Goal: Register for event/course

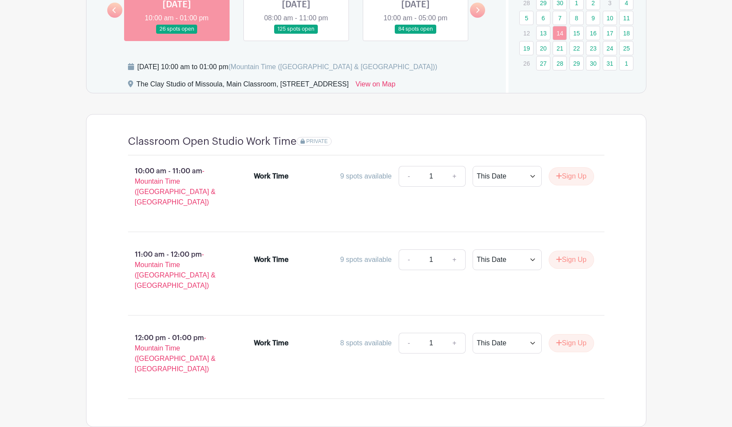
scroll to position [452, 0]
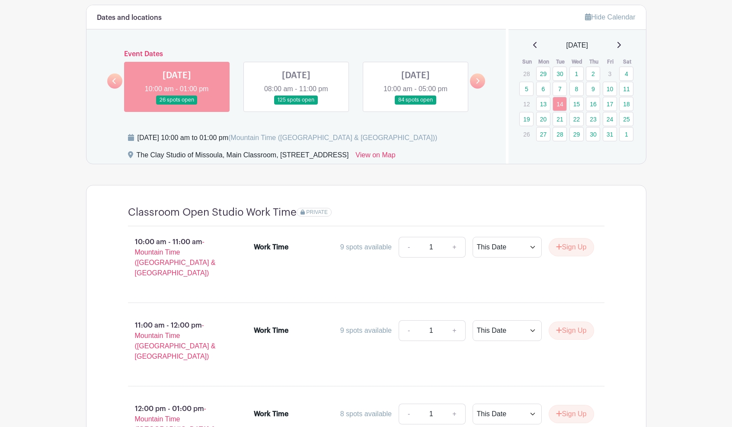
click at [415, 105] on link at bounding box center [415, 105] width 0 height 0
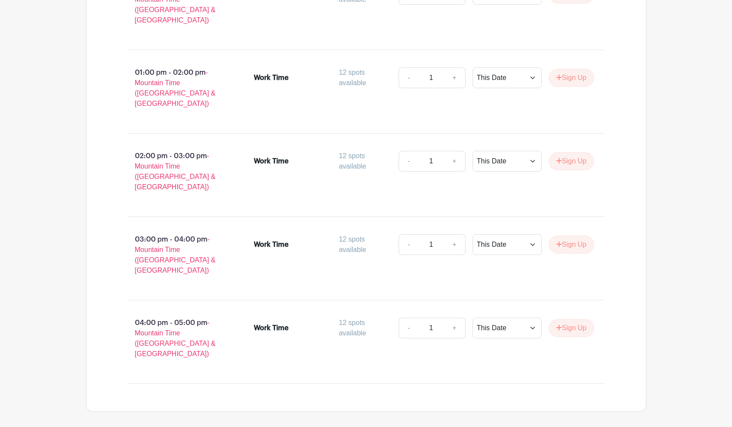
scroll to position [847, 0]
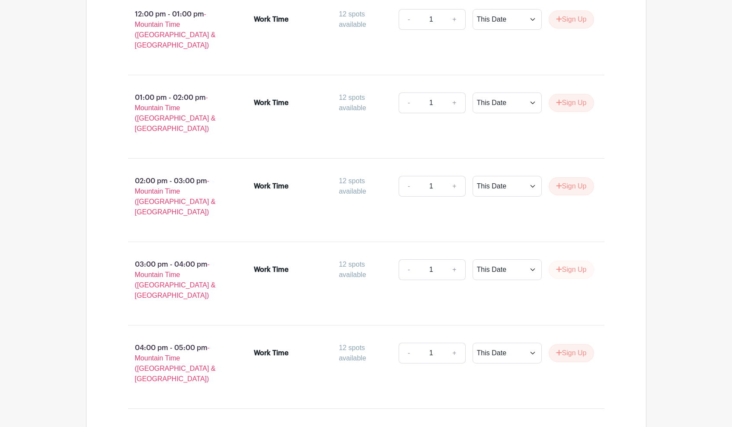
click at [561, 261] on button "Sign Up" at bounding box center [570, 270] width 45 height 18
click at [564, 344] on button "Sign Up" at bounding box center [570, 353] width 45 height 18
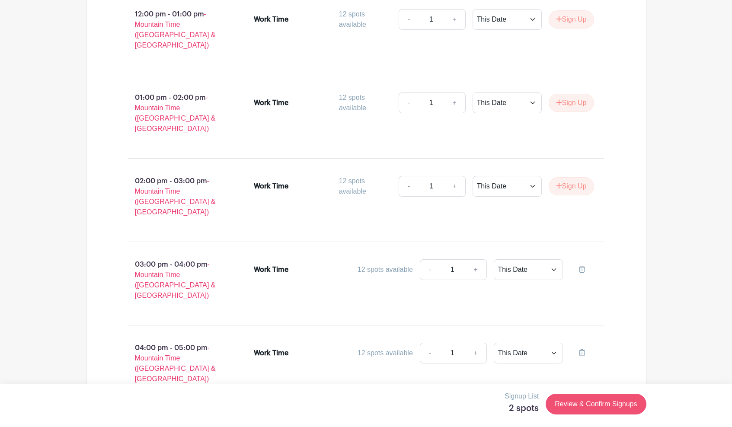
click at [591, 408] on link "Review & Confirm Signups" at bounding box center [595, 404] width 100 height 21
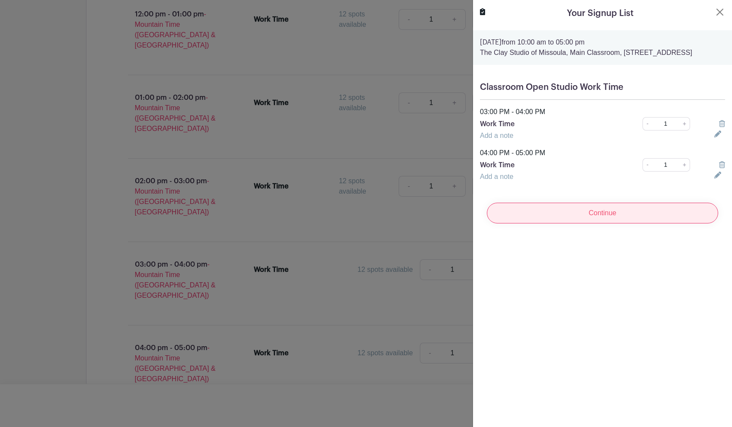
click at [558, 223] on input "Continue" at bounding box center [602, 213] width 231 height 21
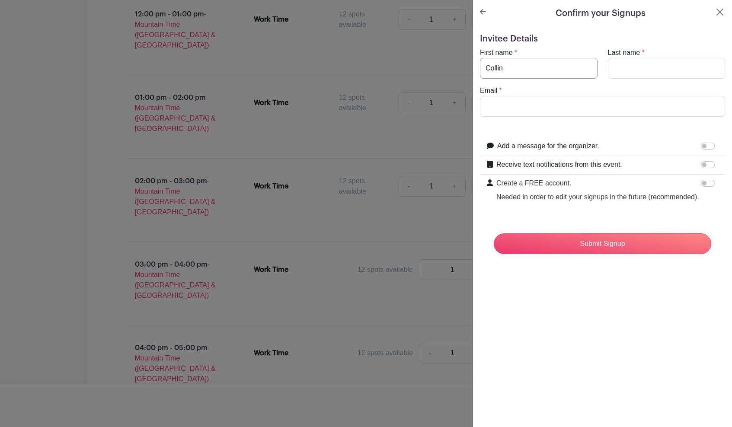
type input "Collin"
type input "Voitk"
type input "[EMAIL_ADDRESS][DOMAIN_NAME]"
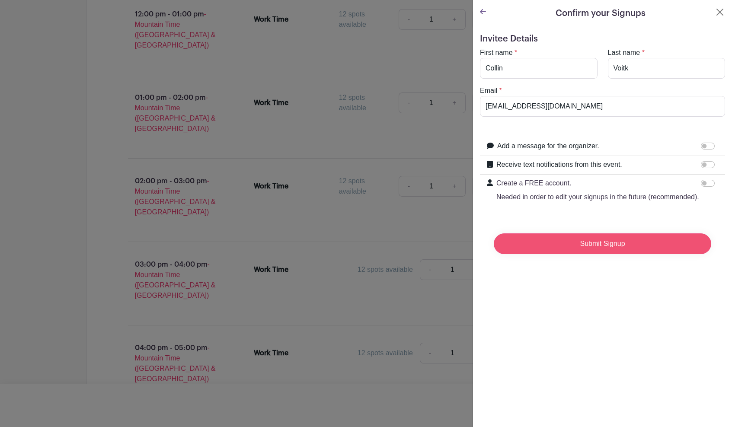
click at [591, 238] on input "Submit Signup" at bounding box center [602, 243] width 217 height 21
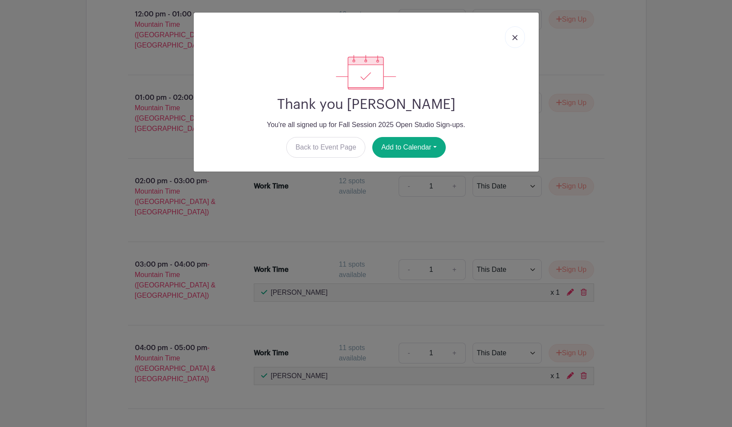
click at [517, 33] on link at bounding box center [515, 37] width 20 height 22
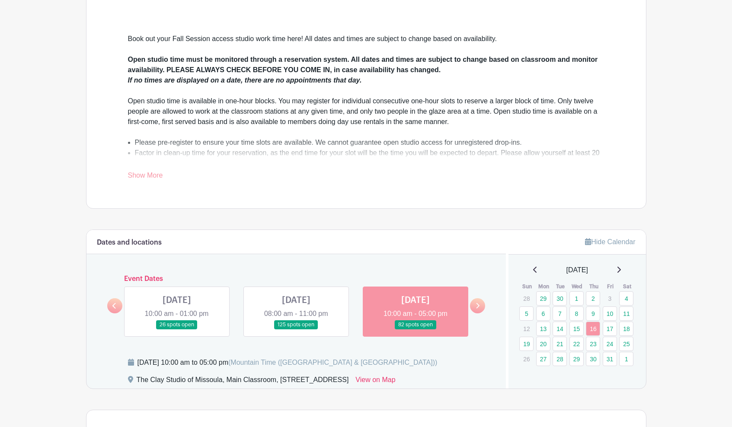
scroll to position [226, 0]
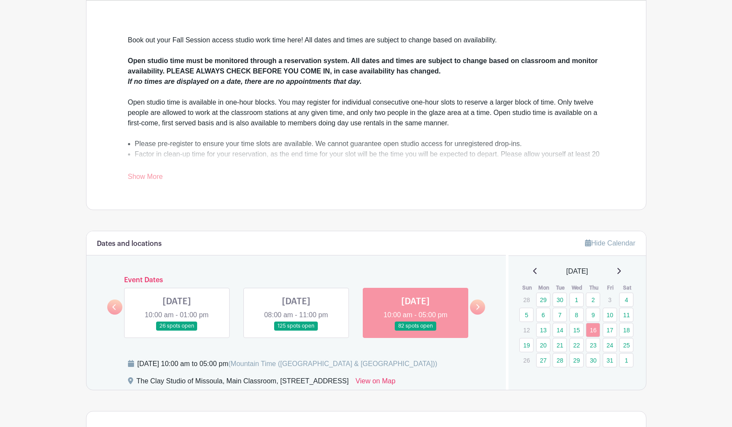
click at [482, 303] on link at bounding box center [477, 307] width 15 height 15
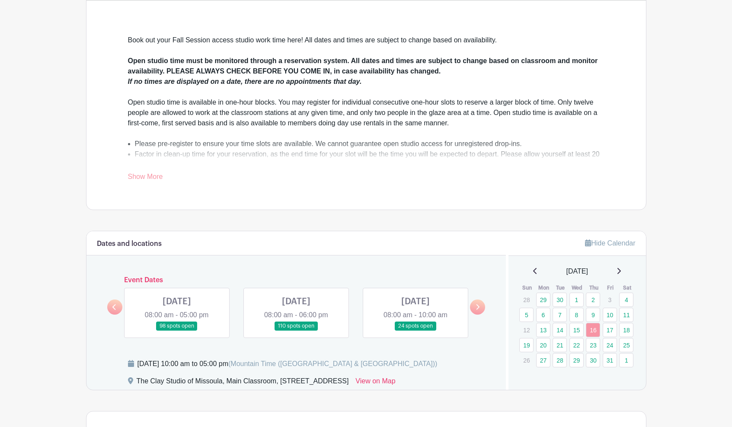
click at [177, 331] on link at bounding box center [177, 331] width 0 height 0
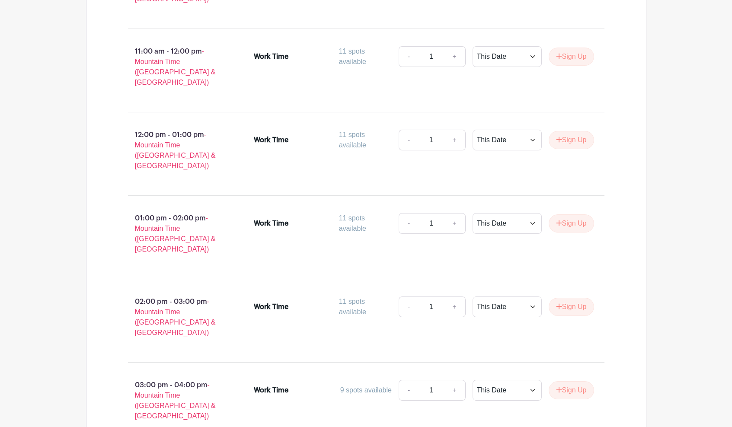
scroll to position [879, 0]
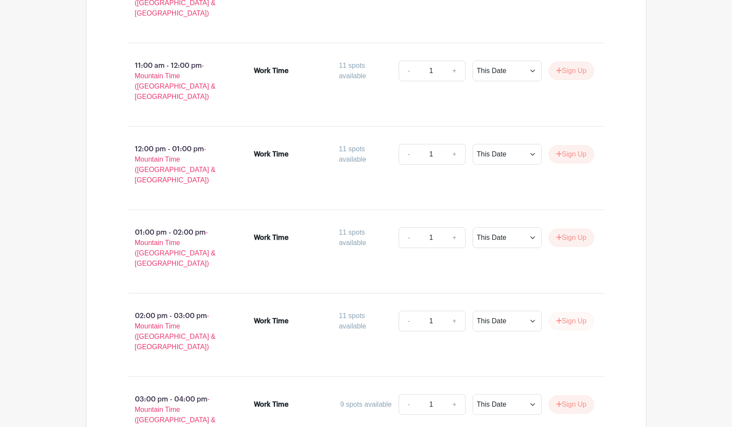
click at [567, 312] on button "Sign Up" at bounding box center [570, 321] width 45 height 18
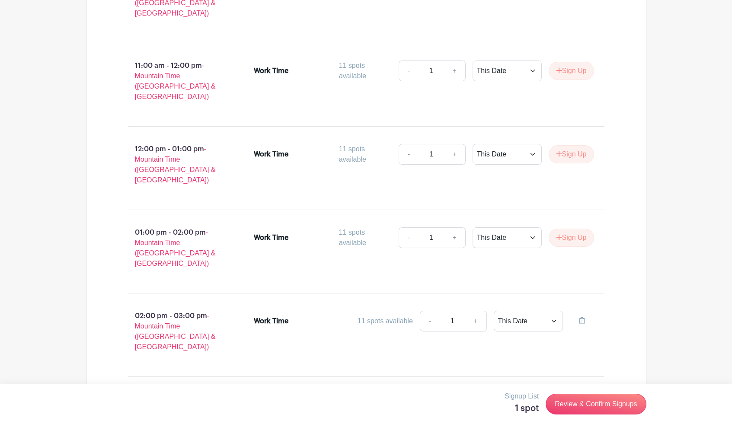
click at [571, 395] on button "Sign Up" at bounding box center [570, 404] width 45 height 18
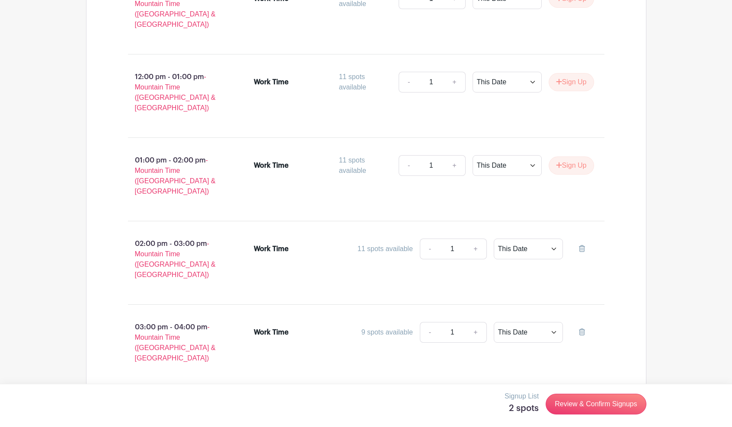
scroll to position [991, 0]
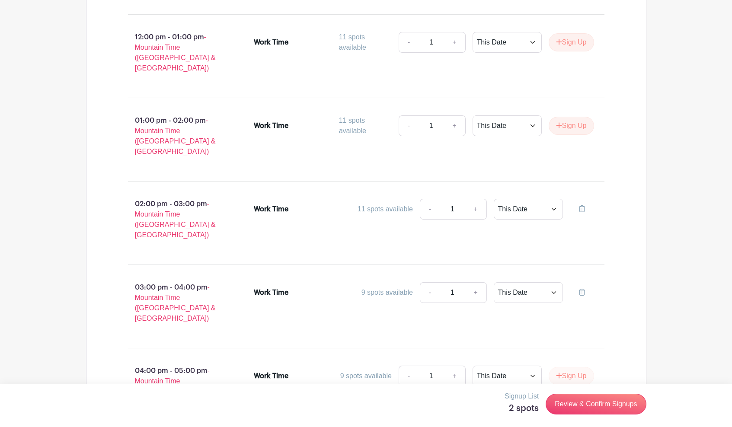
click at [563, 367] on button "Sign Up" at bounding box center [570, 376] width 45 height 18
click at [602, 408] on link "Review & Confirm Signups" at bounding box center [595, 404] width 100 height 21
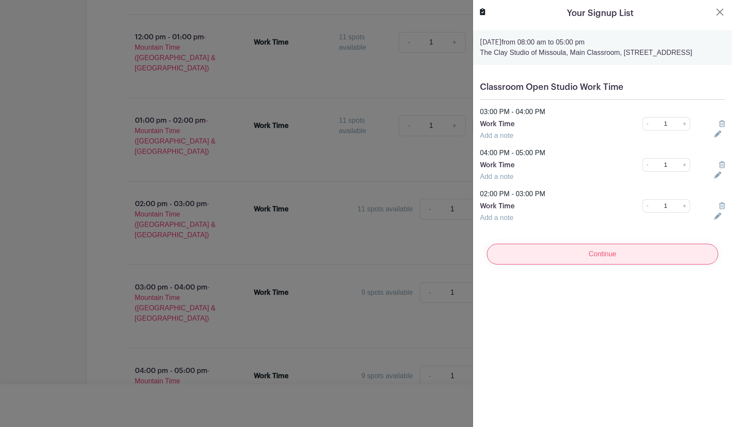
click at [547, 265] on input "Continue" at bounding box center [602, 254] width 231 height 21
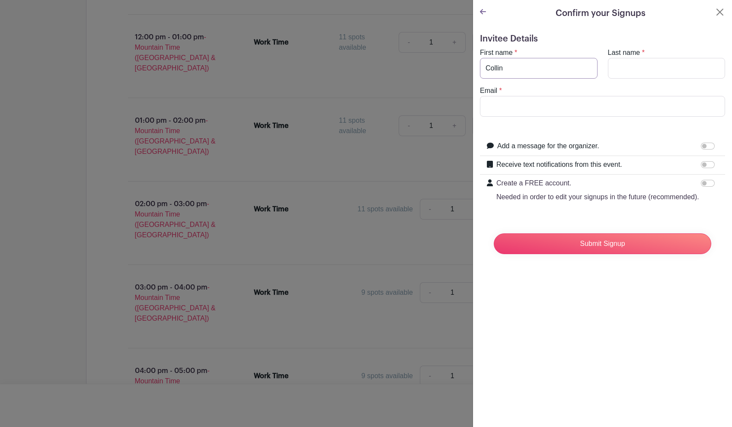
type input "Collin"
type input "Voitk"
type input "[EMAIL_ADDRESS][DOMAIN_NAME]"
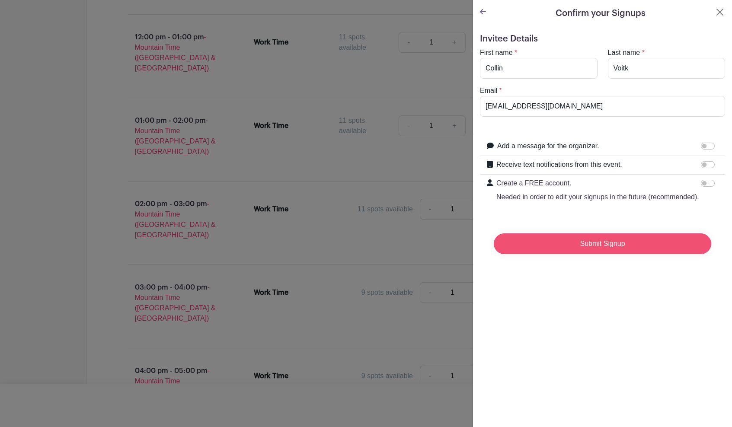
click at [566, 246] on input "Submit Signup" at bounding box center [602, 243] width 217 height 21
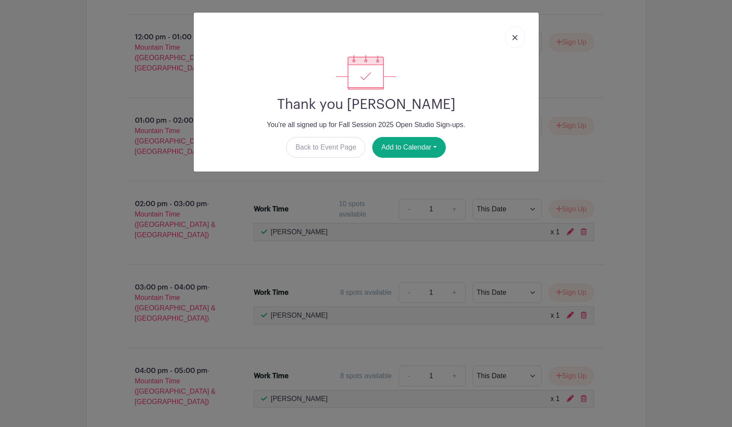
click at [515, 36] on img at bounding box center [514, 37] width 5 height 5
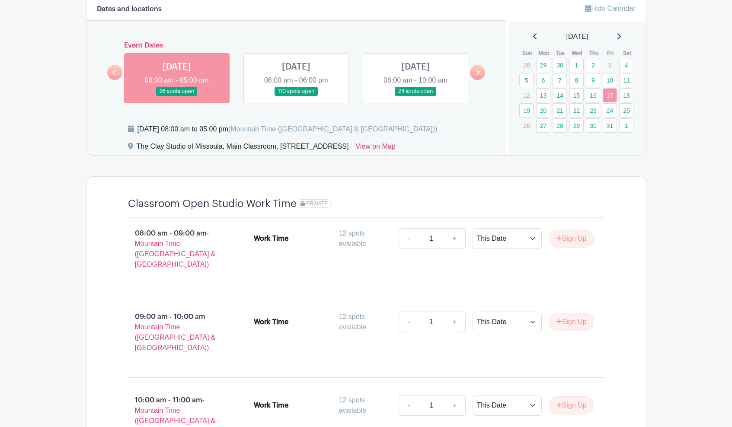
scroll to position [447, 0]
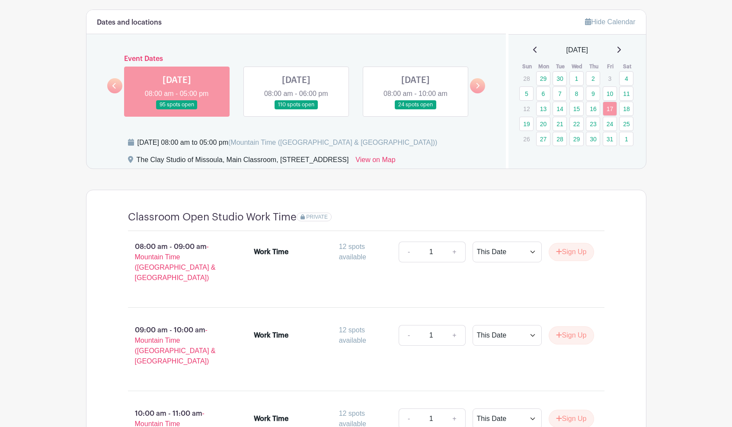
click at [296, 109] on link at bounding box center [296, 109] width 0 height 0
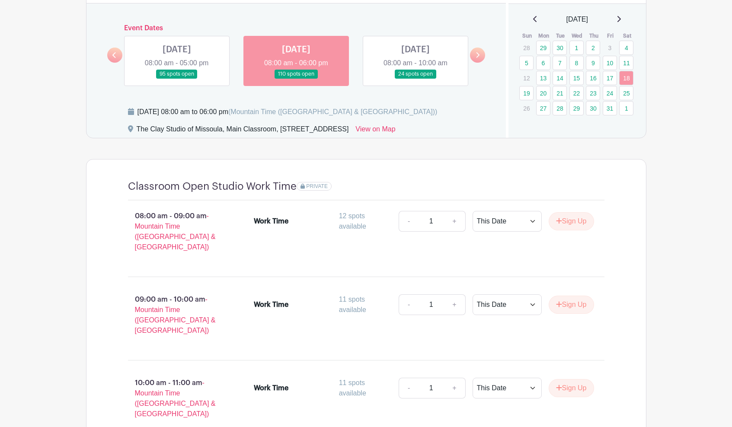
scroll to position [476, 0]
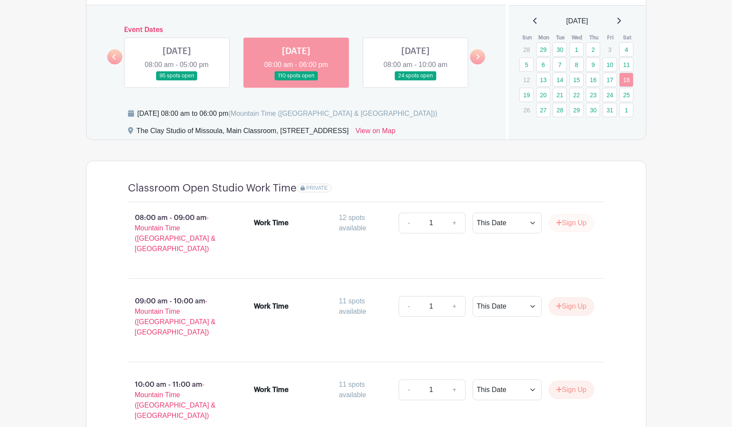
click at [574, 223] on button "Sign Up" at bounding box center [570, 223] width 45 height 18
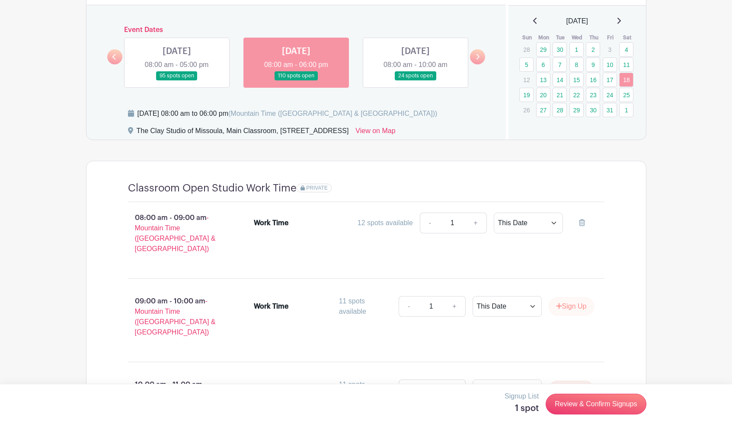
click at [568, 298] on button "Sign Up" at bounding box center [570, 306] width 45 height 18
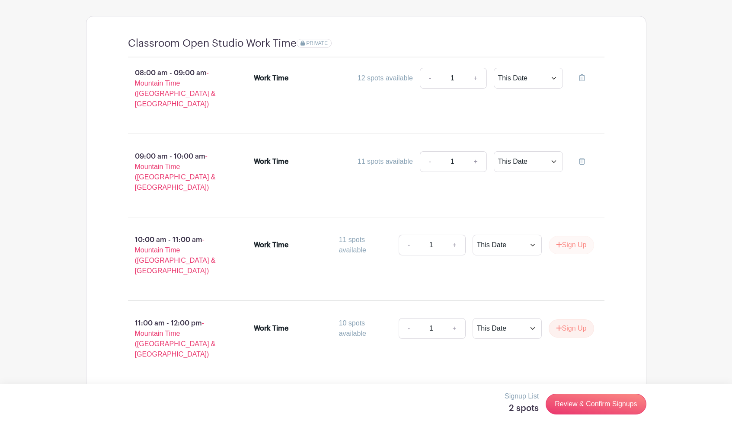
click at [562, 236] on button "Sign Up" at bounding box center [570, 245] width 45 height 18
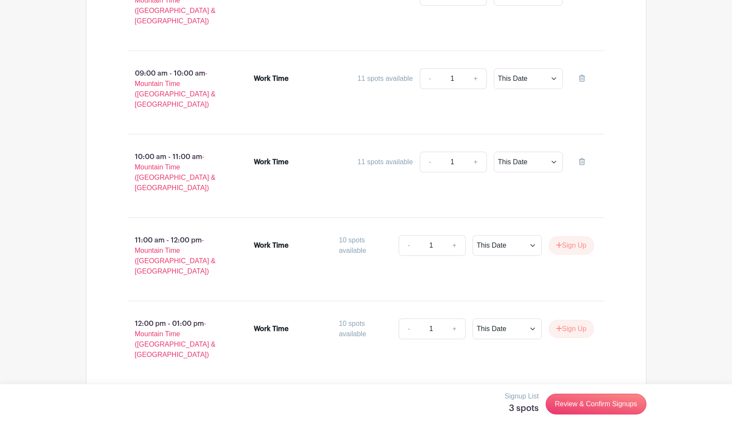
scroll to position [724, 0]
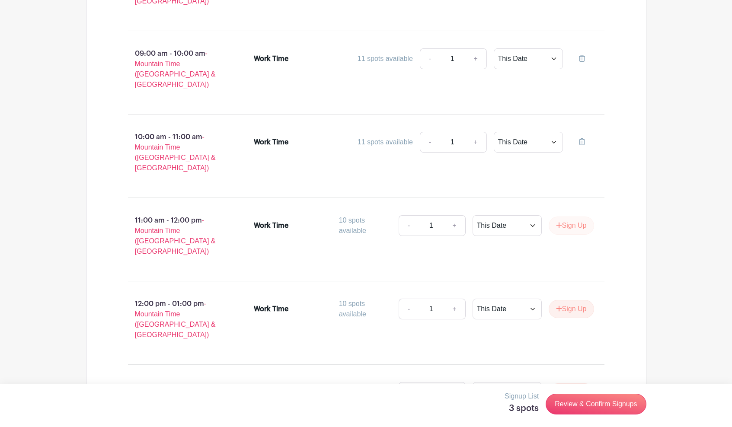
click at [561, 217] on button "Sign Up" at bounding box center [570, 226] width 45 height 18
click at [566, 295] on li "Work Time 10 spots available - 1 + This Date Select Dates Select Dates Sign Up" at bounding box center [423, 310] width 347 height 31
click at [566, 300] on button "Sign Up" at bounding box center [570, 309] width 45 height 18
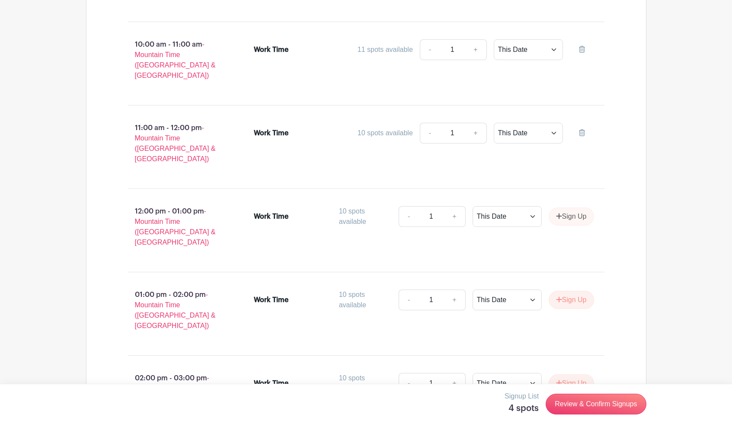
scroll to position [831, 0]
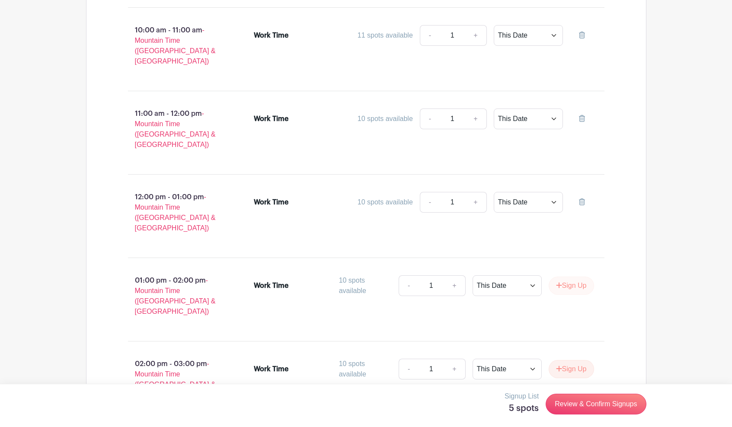
click at [562, 277] on button "Sign Up" at bounding box center [570, 286] width 45 height 18
click at [566, 360] on button "Sign Up" at bounding box center [570, 369] width 45 height 18
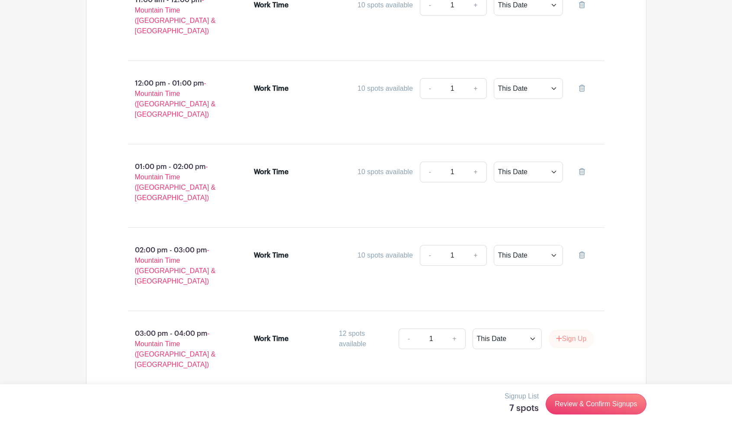
click at [564, 330] on button "Sign Up" at bounding box center [570, 339] width 45 height 18
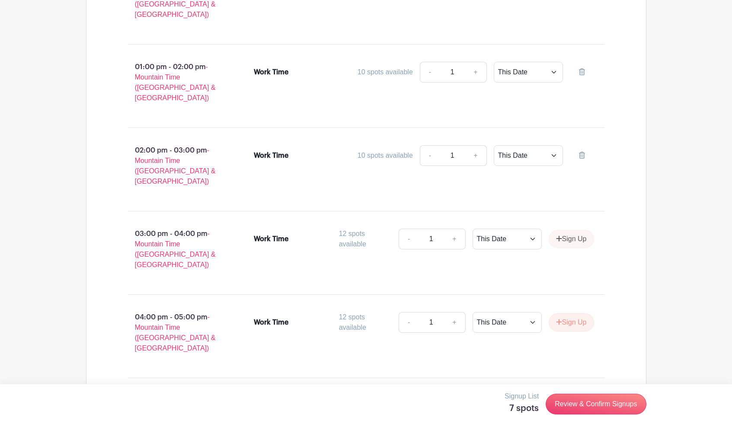
scroll to position [1059, 0]
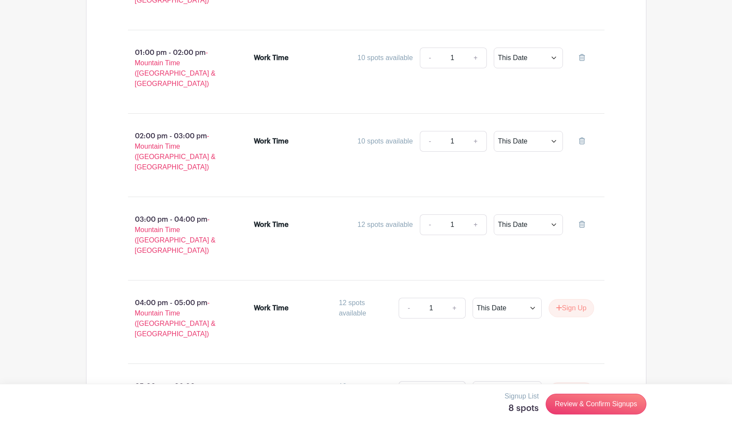
click at [561, 298] on div "Work Time 12 spots available - 1 + This Date Select Dates Select Dates Sign Up" at bounding box center [424, 310] width 340 height 24
click at [561, 299] on button "Sign Up" at bounding box center [570, 308] width 45 height 18
click at [564, 383] on button "Sign Up" at bounding box center [570, 392] width 45 height 18
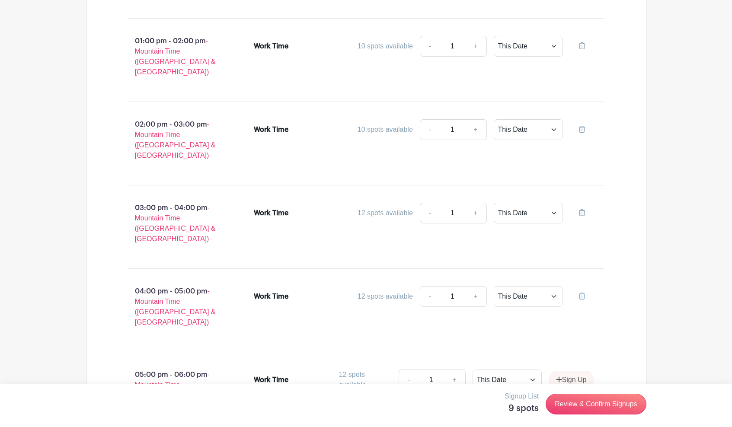
scroll to position [1070, 0]
click at [584, 403] on link "Review & Confirm Signups" at bounding box center [595, 404] width 100 height 21
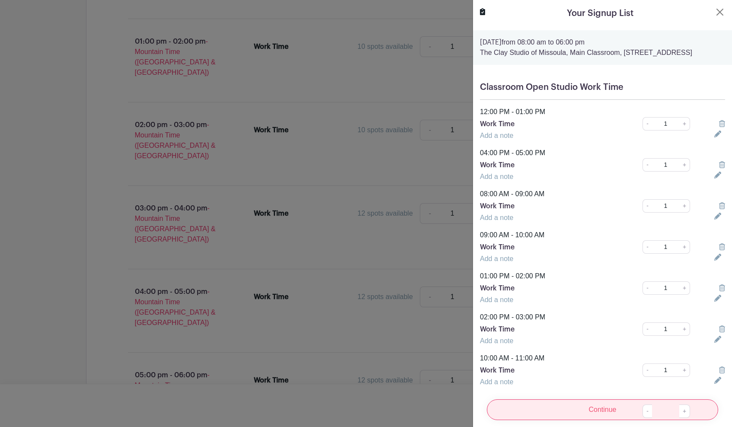
click at [599, 411] on input "Continue" at bounding box center [602, 409] width 231 height 21
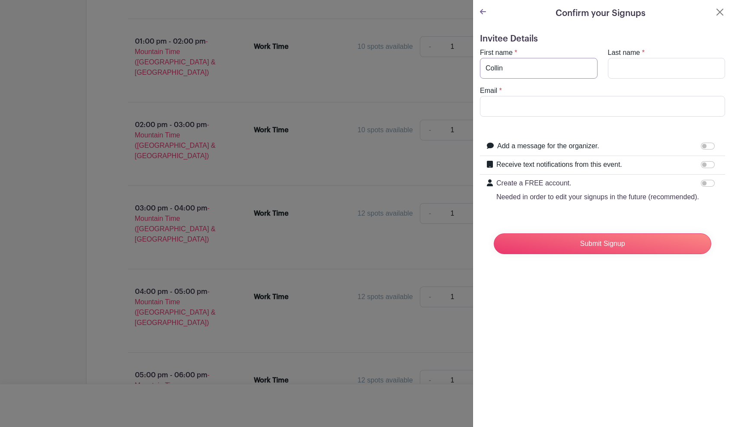
type input "Collin"
type input "Voitk"
type input "[EMAIL_ADDRESS][DOMAIN_NAME]"
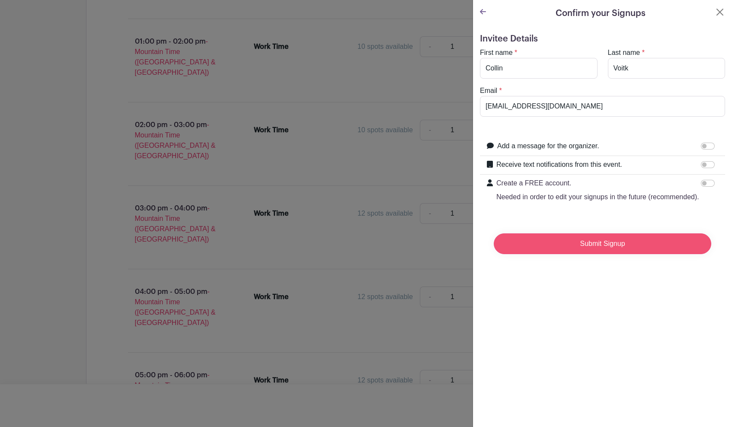
click at [599, 236] on input "Submit Signup" at bounding box center [602, 243] width 217 height 21
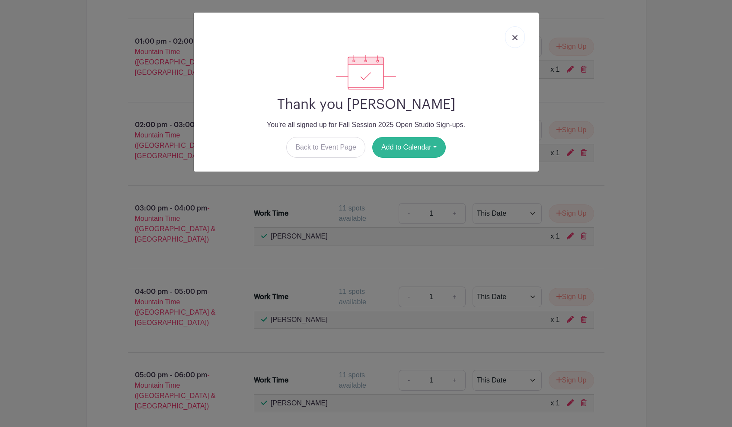
click at [420, 152] on button "Add to Calendar" at bounding box center [408, 147] width 73 height 21
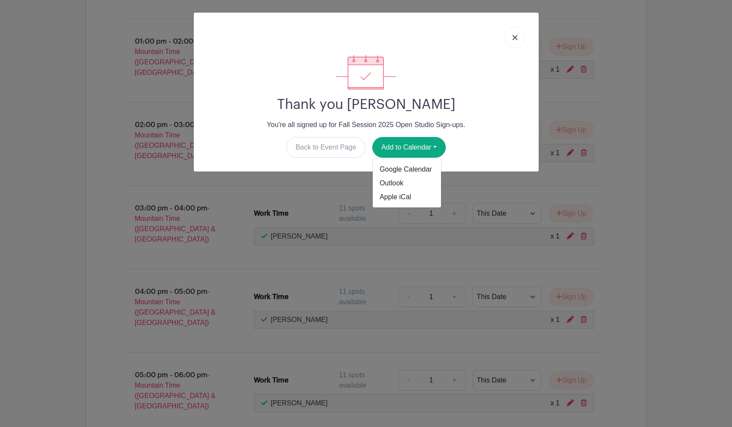
click at [519, 38] on link at bounding box center [515, 37] width 20 height 22
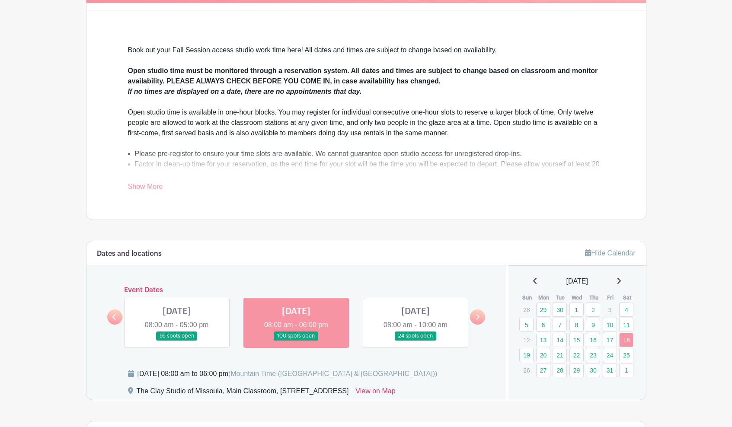
scroll to position [195, 0]
